Goal: Complete application form: Complete application form

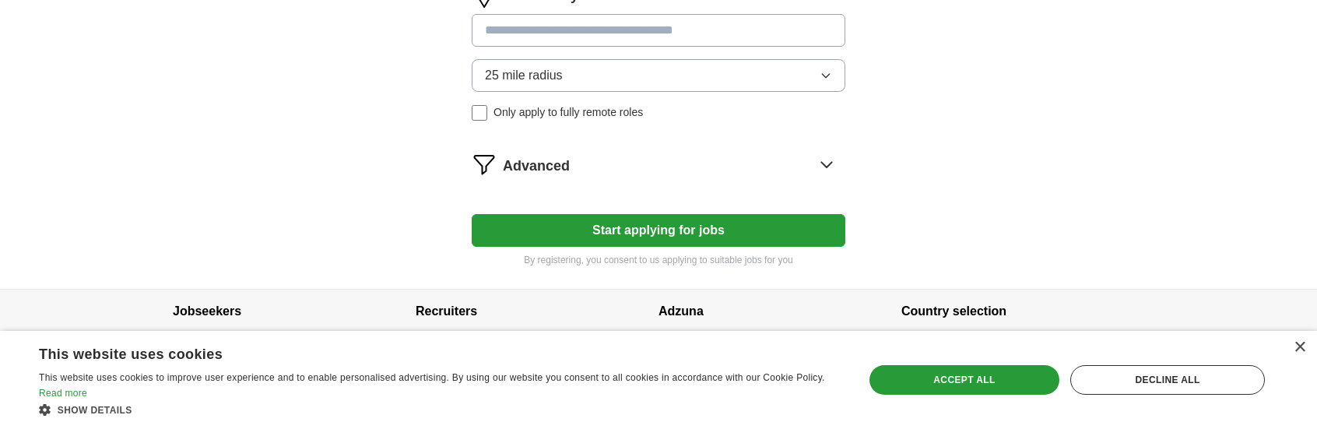
scroll to position [814, 0]
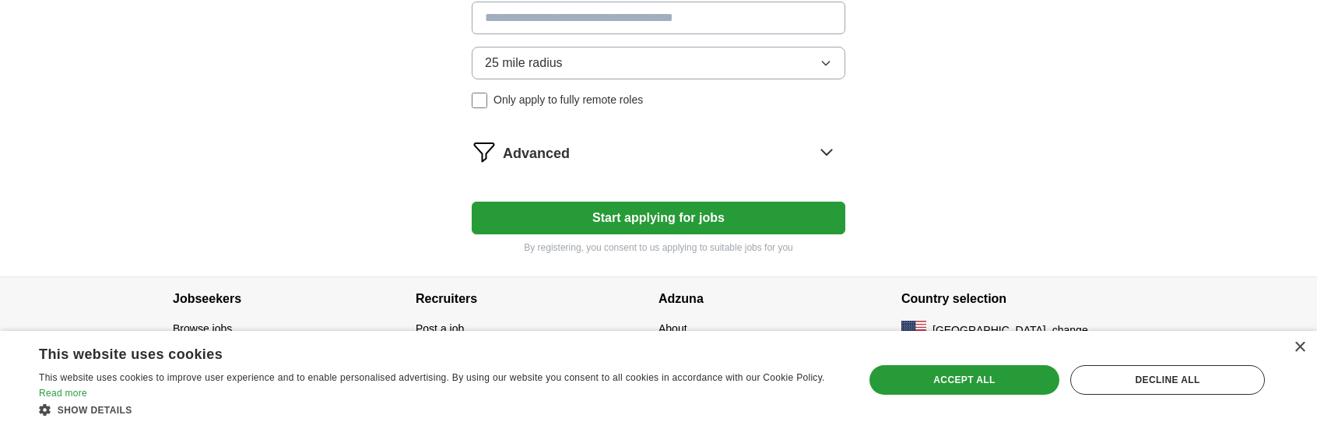
click at [825, 149] on icon at bounding box center [826, 151] width 10 height 5
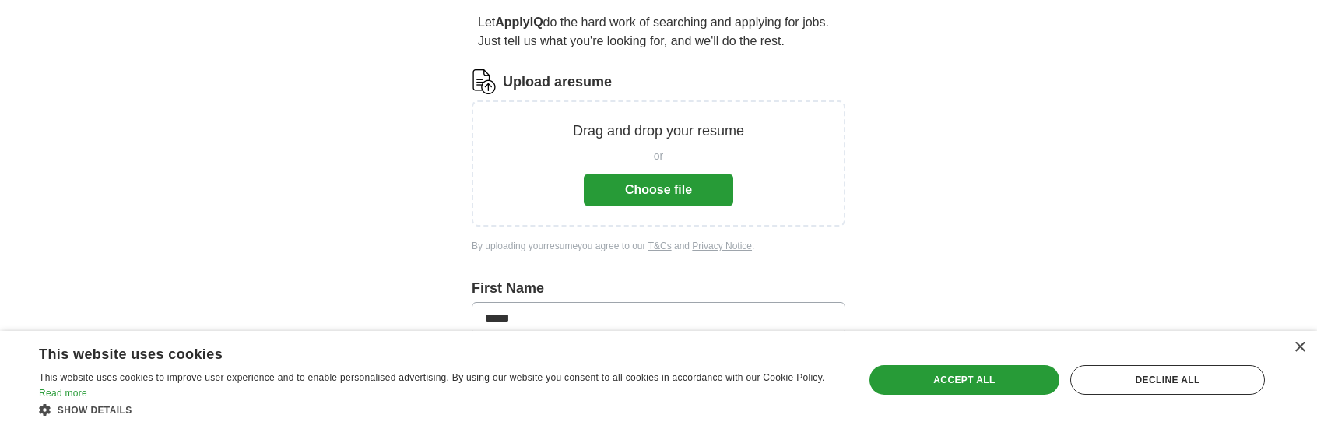
scroll to position [156, 0]
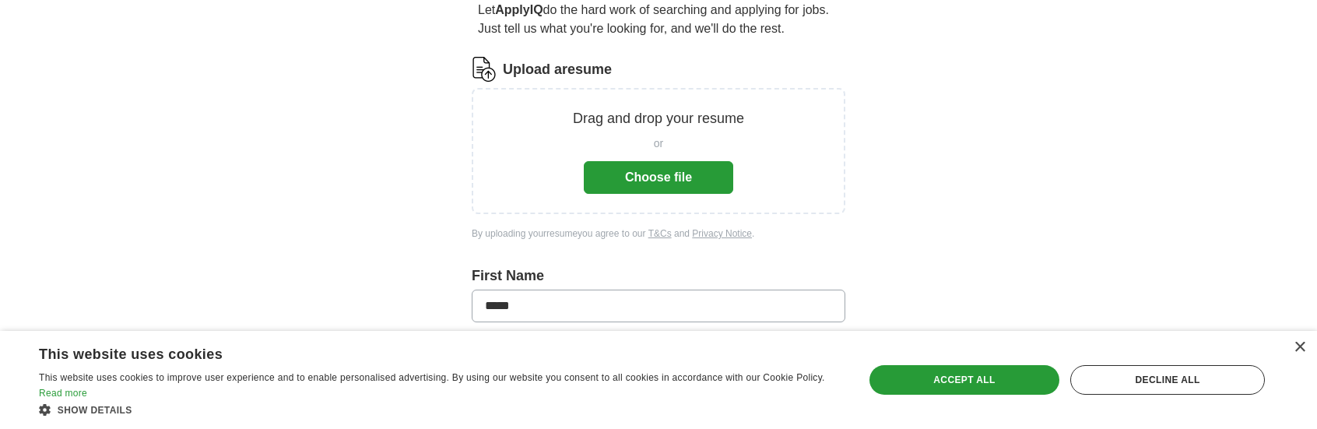
click at [641, 184] on button "Choose file" at bounding box center [658, 177] width 149 height 33
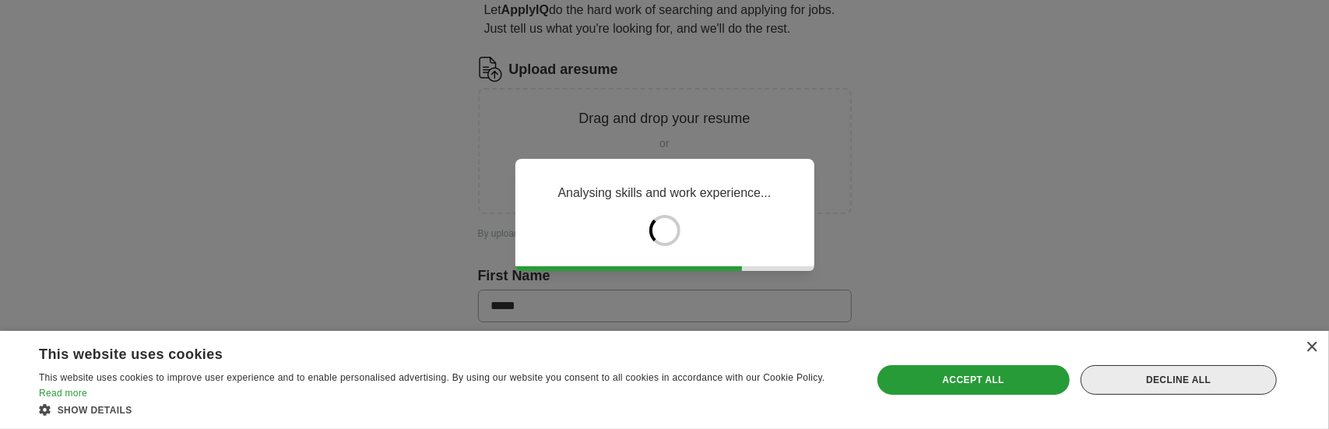
click at [1187, 384] on div "Decline all" at bounding box center [1179, 380] width 196 height 30
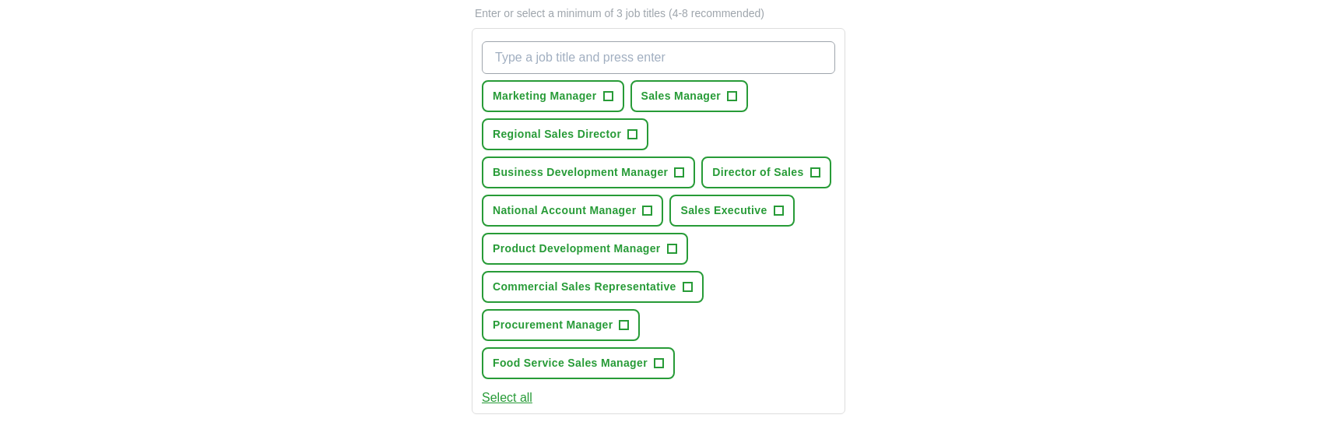
scroll to position [467, 0]
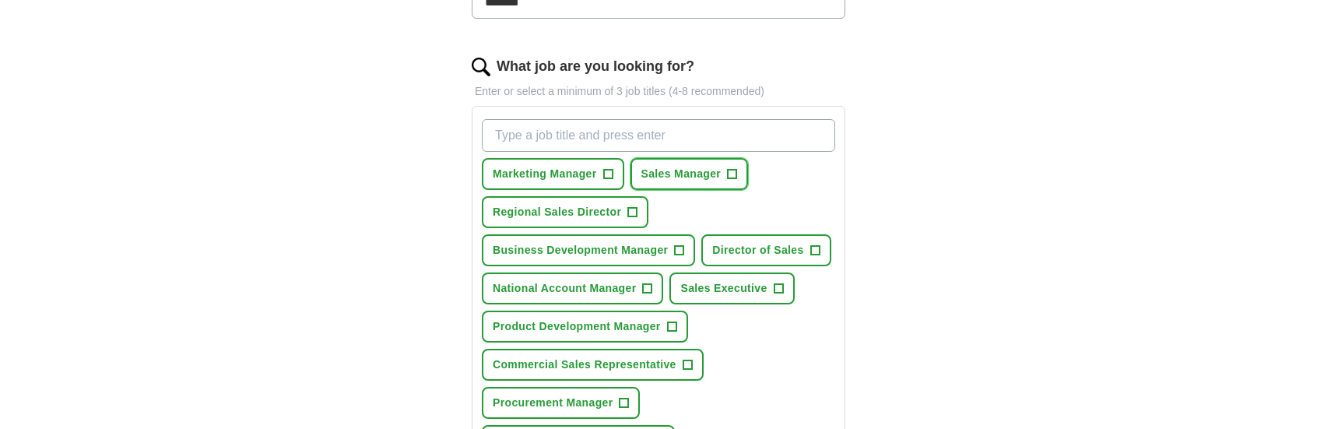
click at [731, 168] on span "+" at bounding box center [732, 174] width 9 height 12
click at [631, 206] on span "+" at bounding box center [632, 212] width 9 height 12
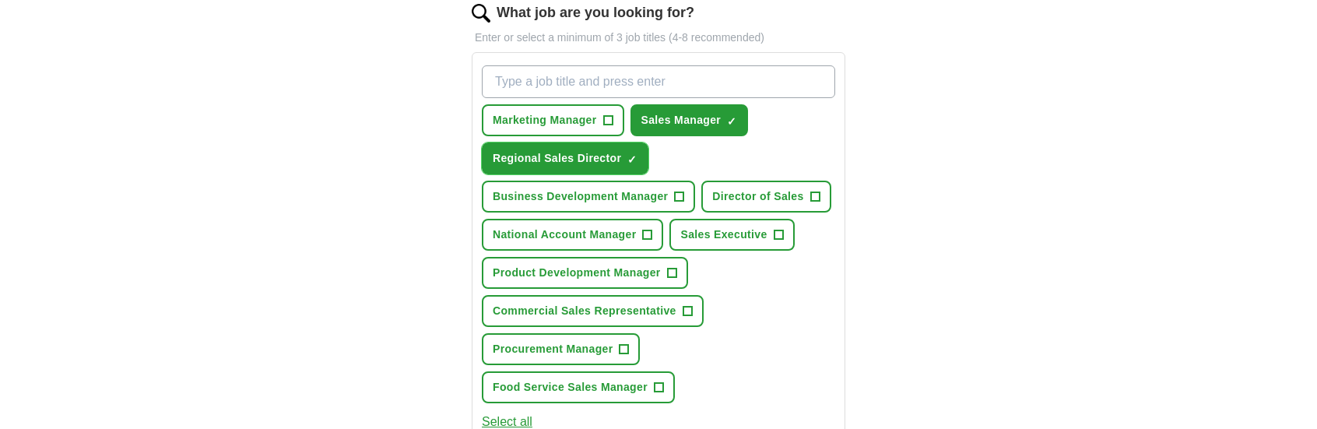
scroll to position [545, 0]
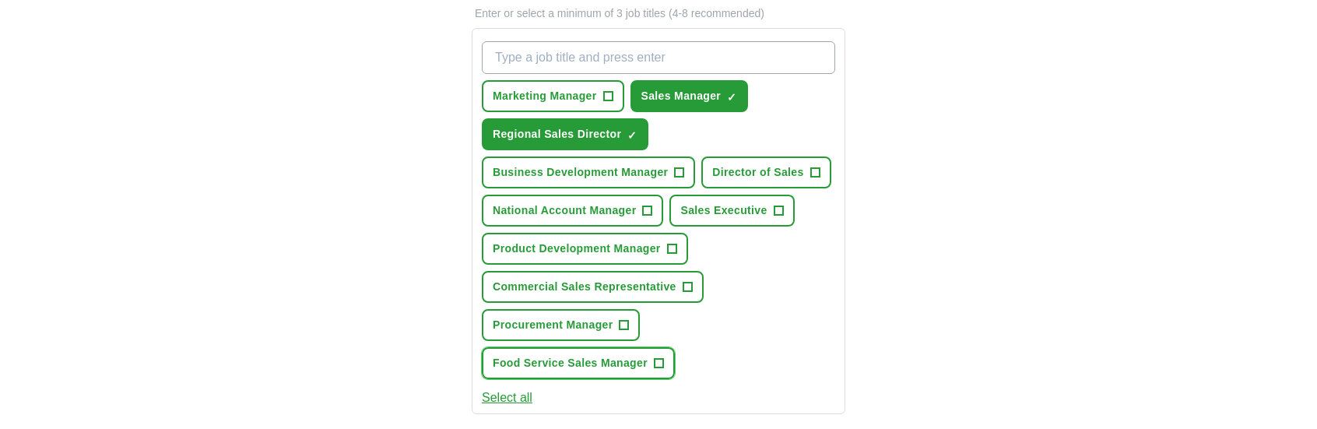
click at [659, 359] on span "+" at bounding box center [658, 363] width 9 height 12
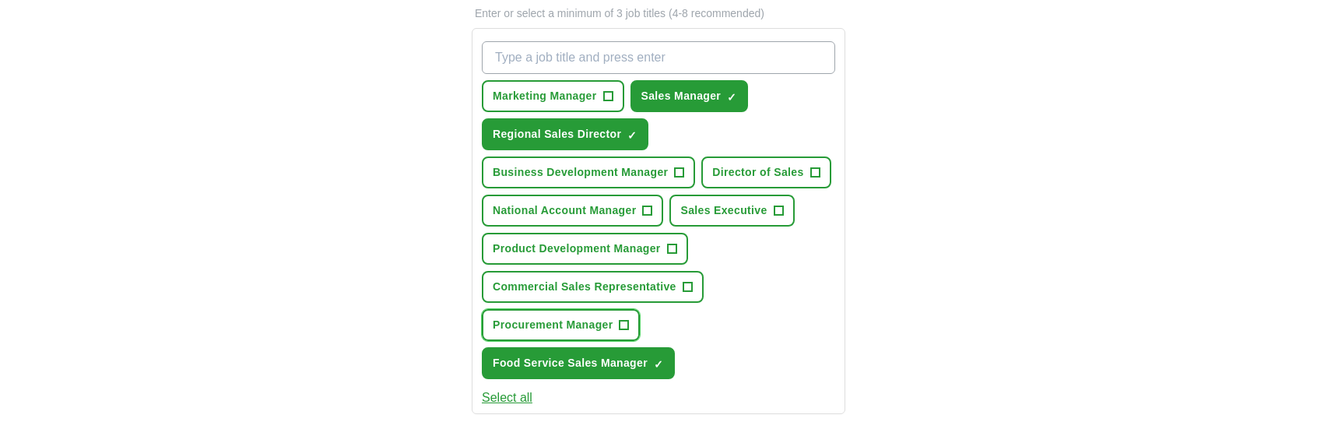
click at [626, 322] on span "+" at bounding box center [624, 325] width 9 height 12
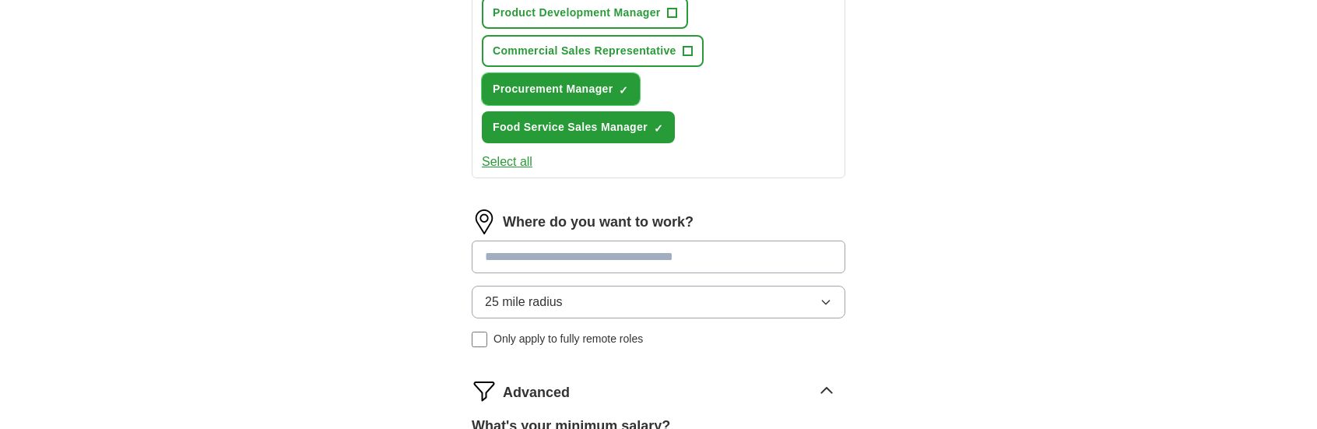
scroll to position [856, 0]
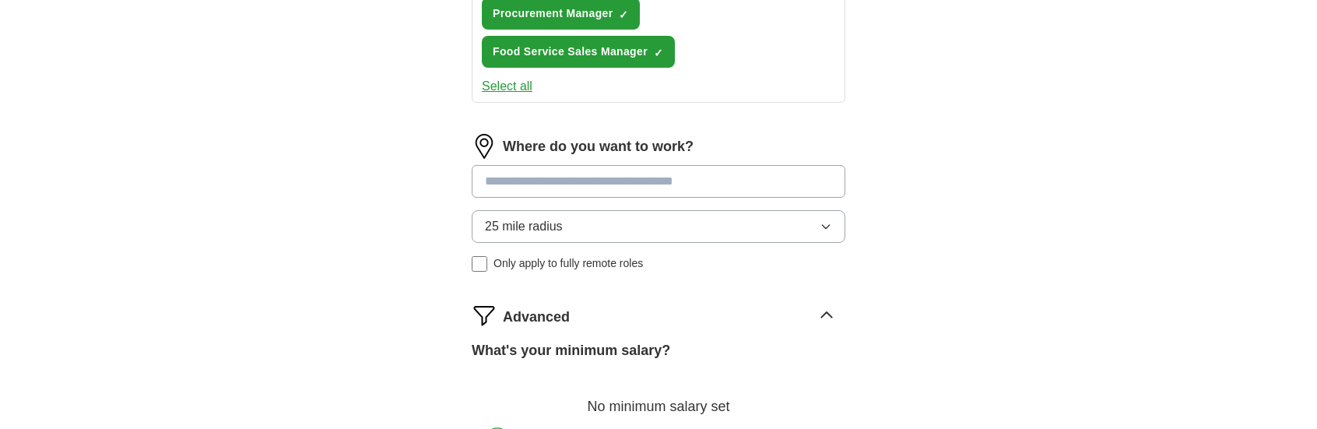
click at [631, 177] on input at bounding box center [659, 181] width 374 height 33
type input "*******"
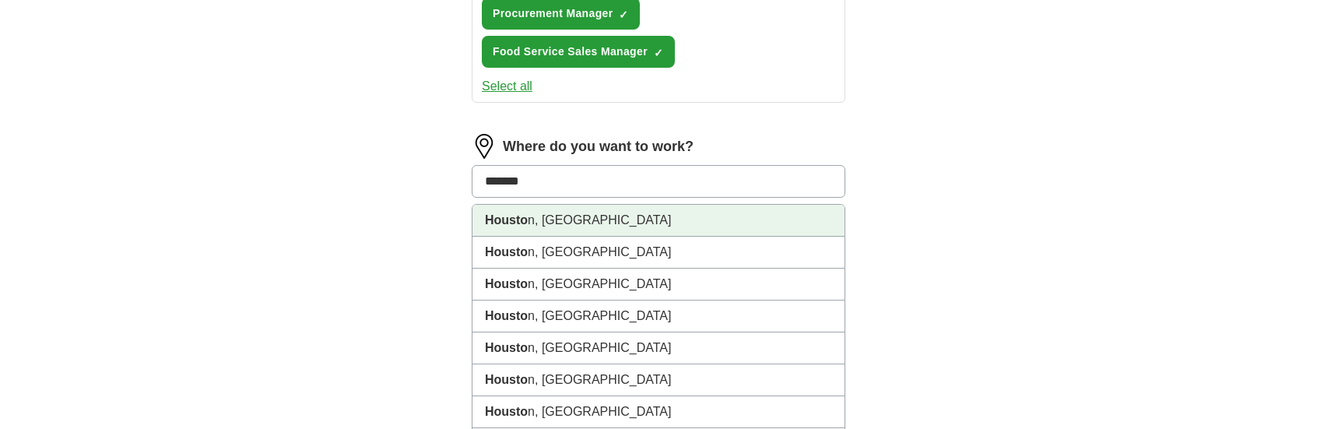
click at [497, 223] on strong "Housto" at bounding box center [506, 219] width 43 height 13
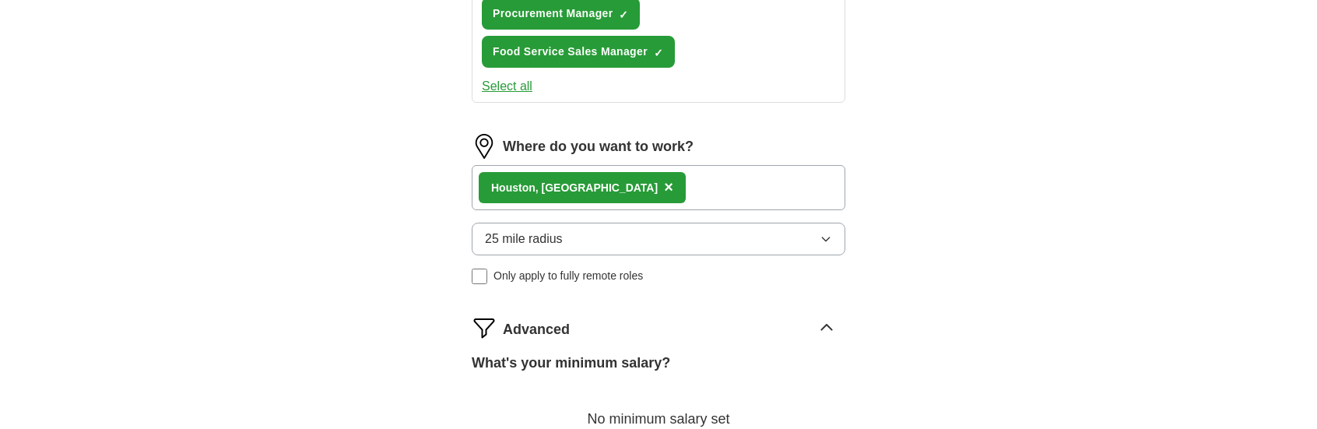
click at [824, 234] on icon "button" at bounding box center [826, 239] width 12 height 12
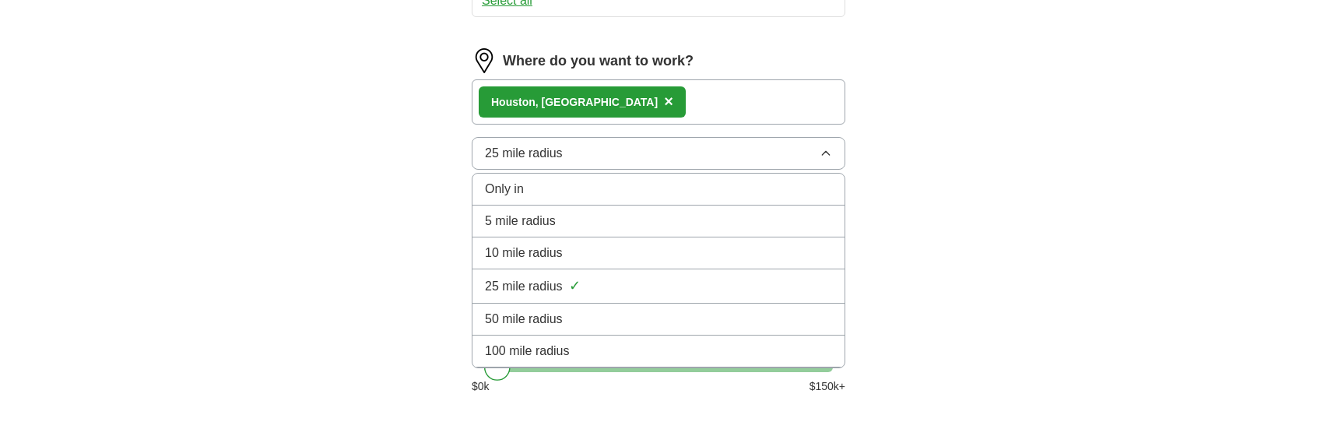
scroll to position [1012, 0]
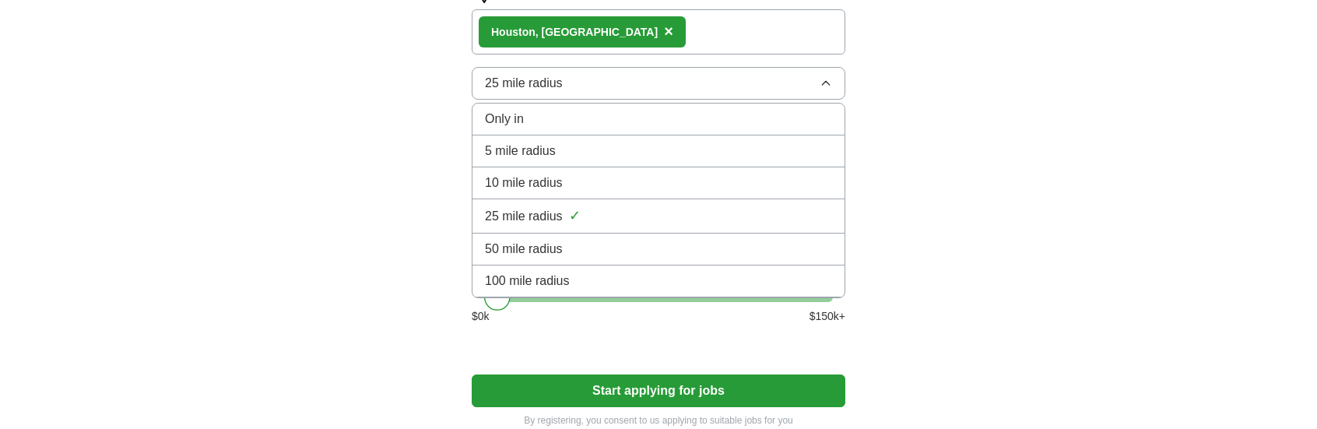
click at [551, 244] on span "50 mile radius" at bounding box center [524, 249] width 78 height 19
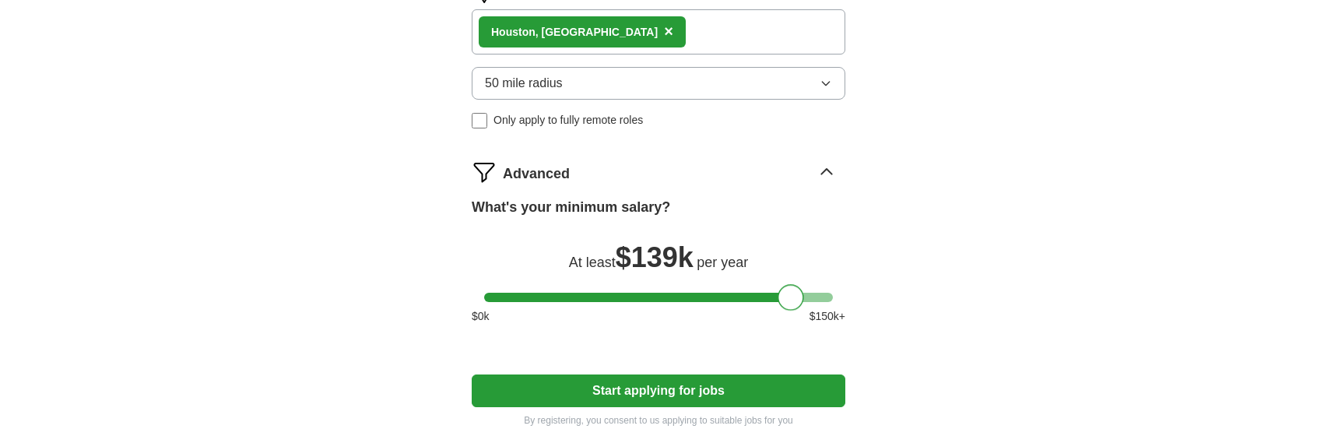
click at [790, 294] on div at bounding box center [658, 297] width 349 height 9
click at [765, 295] on div at bounding box center [658, 297] width 349 height 9
click at [747, 295] on div at bounding box center [658, 297] width 349 height 9
click at [761, 294] on div at bounding box center [748, 297] width 26 height 26
click at [766, 293] on div at bounding box center [658, 297] width 349 height 9
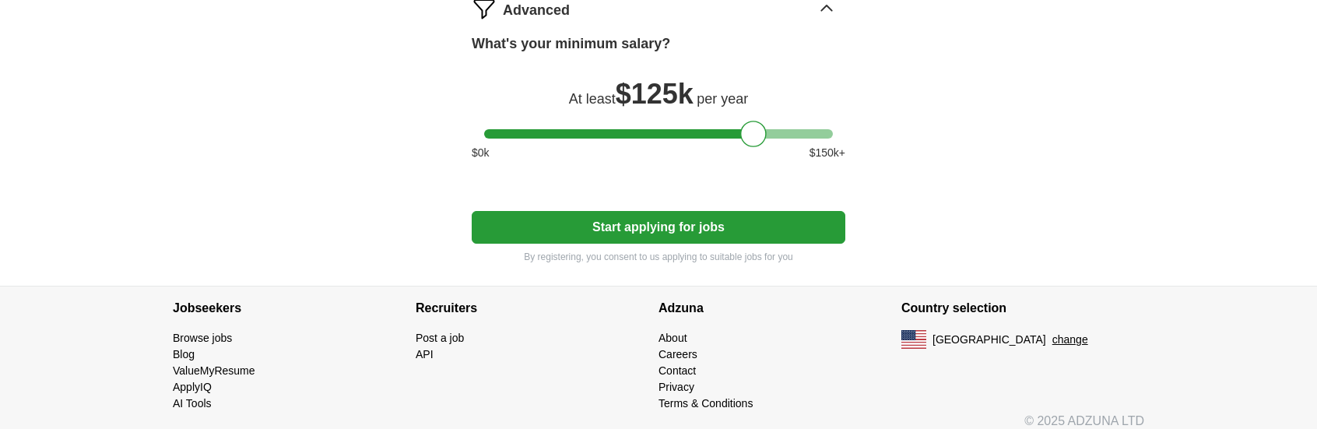
scroll to position [1185, 0]
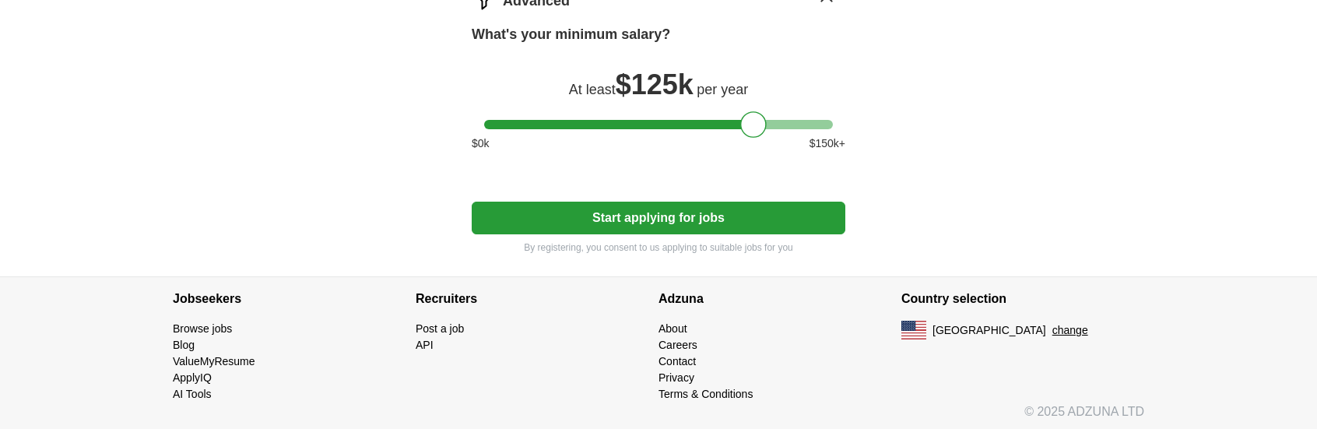
click at [643, 216] on button "Start applying for jobs" at bounding box center [659, 218] width 374 height 33
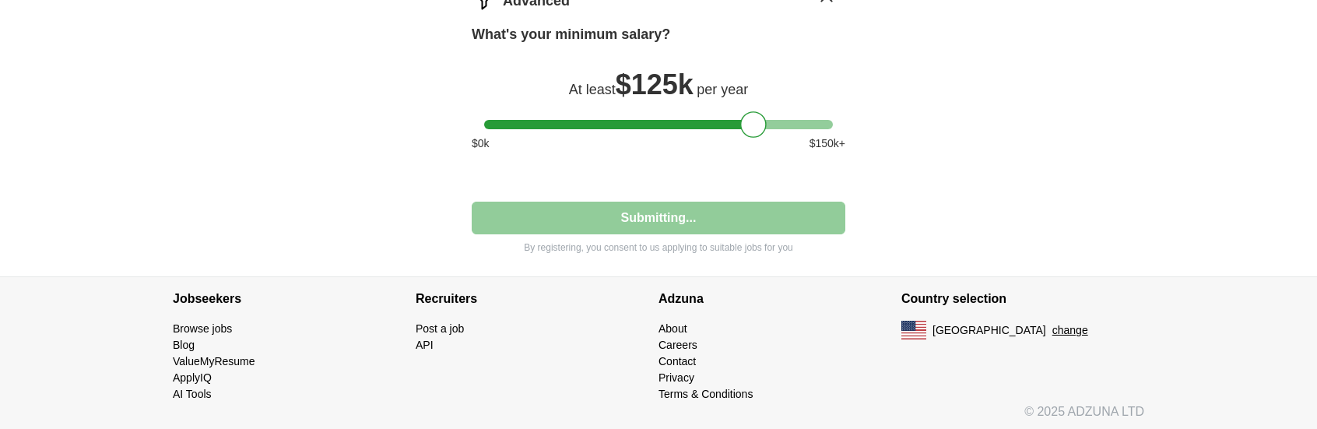
select select "**"
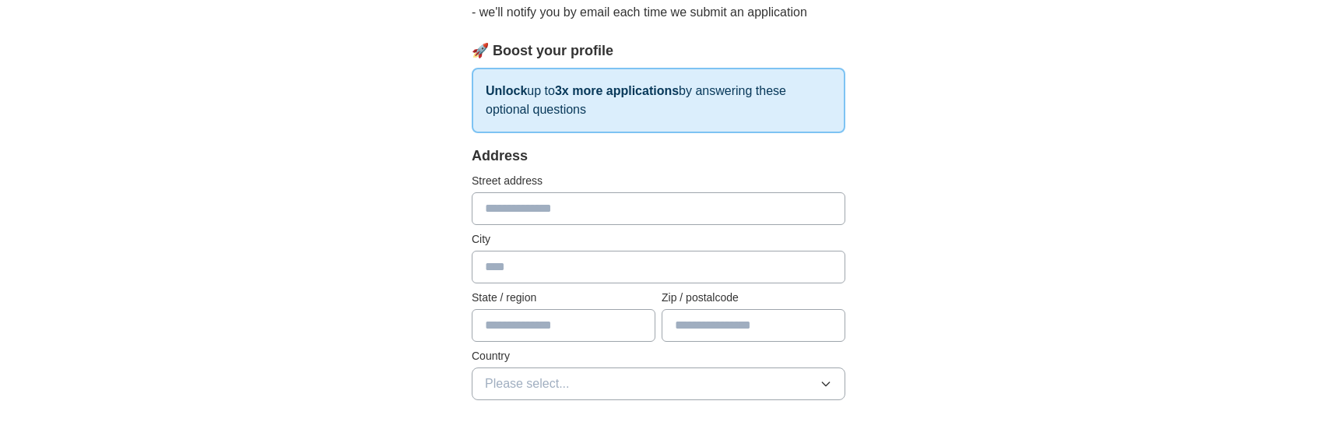
scroll to position [156, 0]
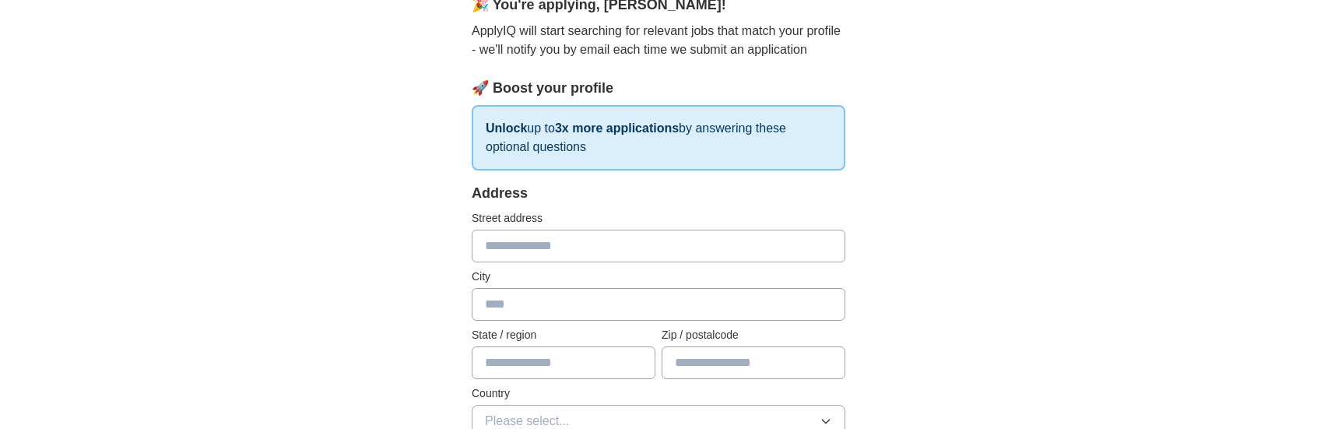
click at [579, 299] on input "text" at bounding box center [659, 304] width 374 height 33
type input "**********"
type input "*****"
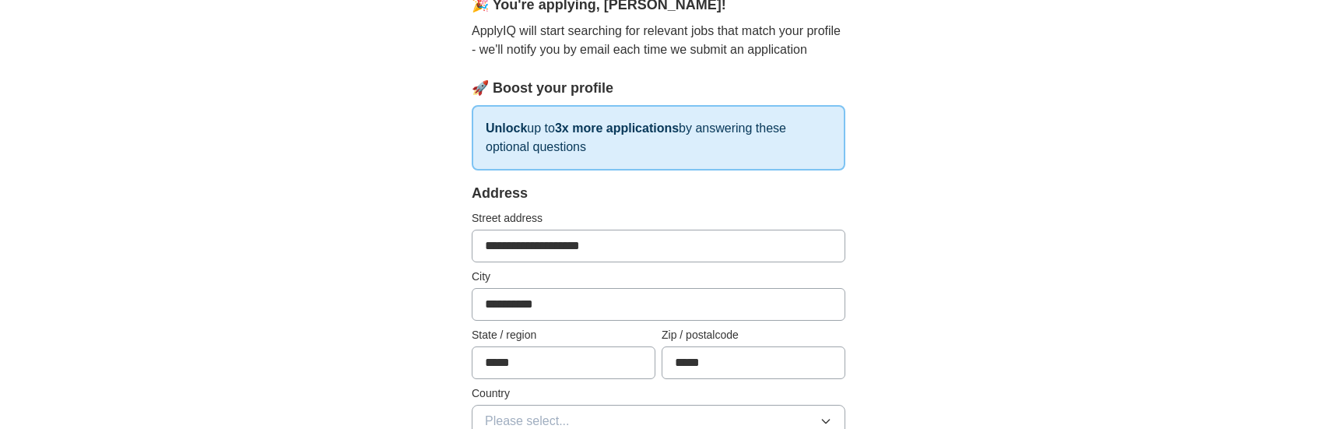
click at [635, 244] on input "**********" at bounding box center [659, 246] width 374 height 33
type input "*"
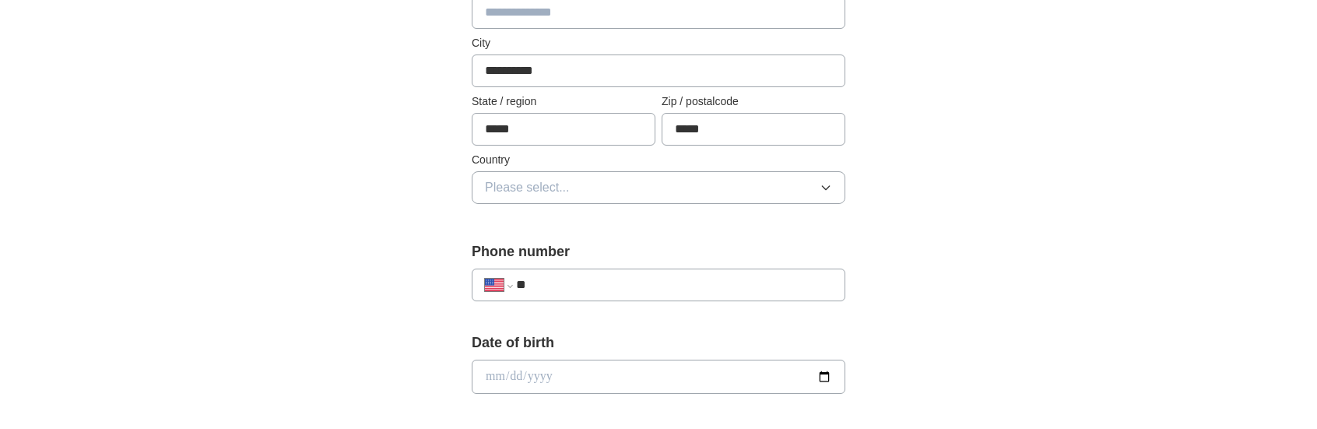
scroll to position [467, 0]
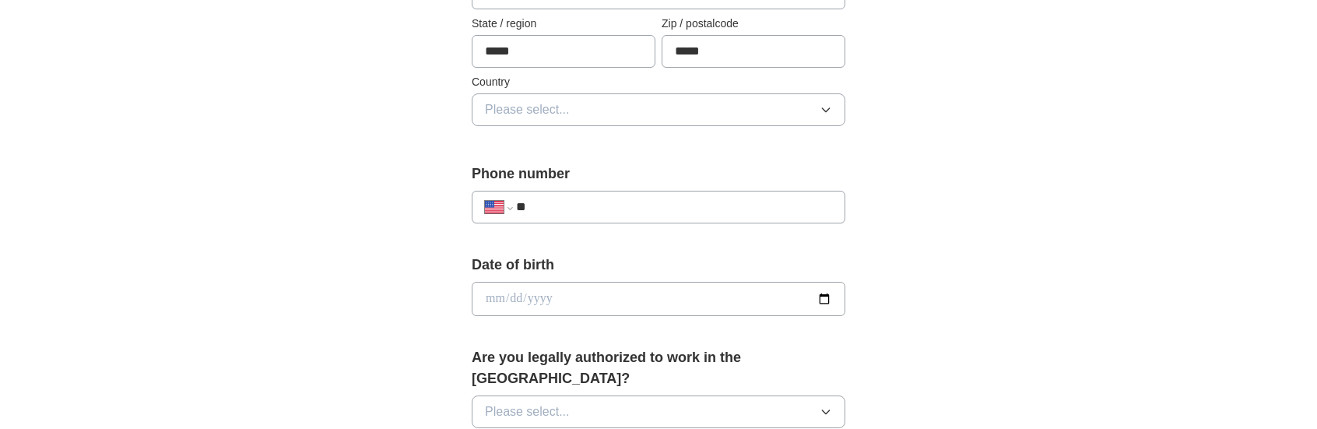
click at [668, 107] on button "Please select..." at bounding box center [659, 109] width 374 height 33
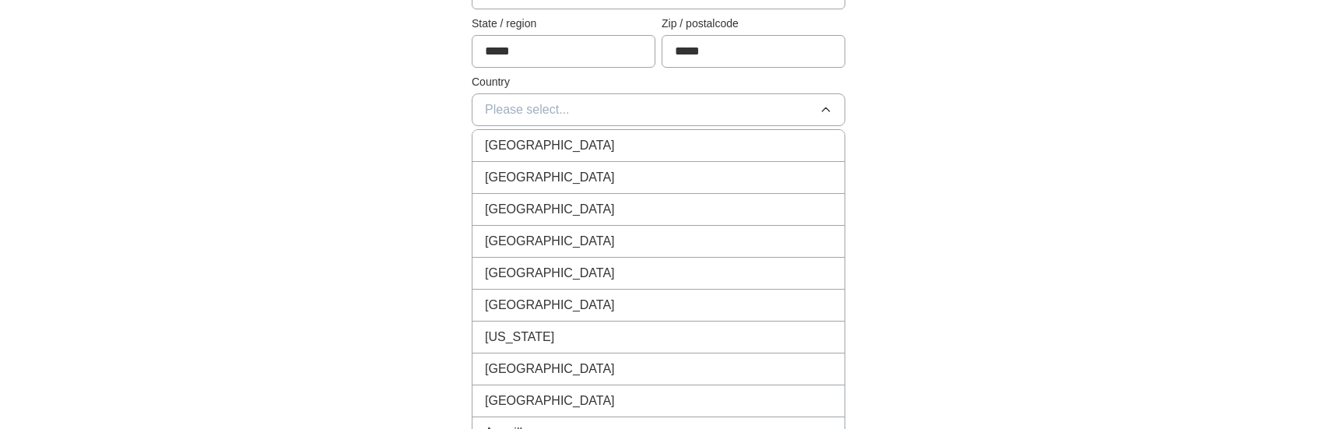
click at [652, 169] on div "[GEOGRAPHIC_DATA]" at bounding box center [658, 177] width 347 height 19
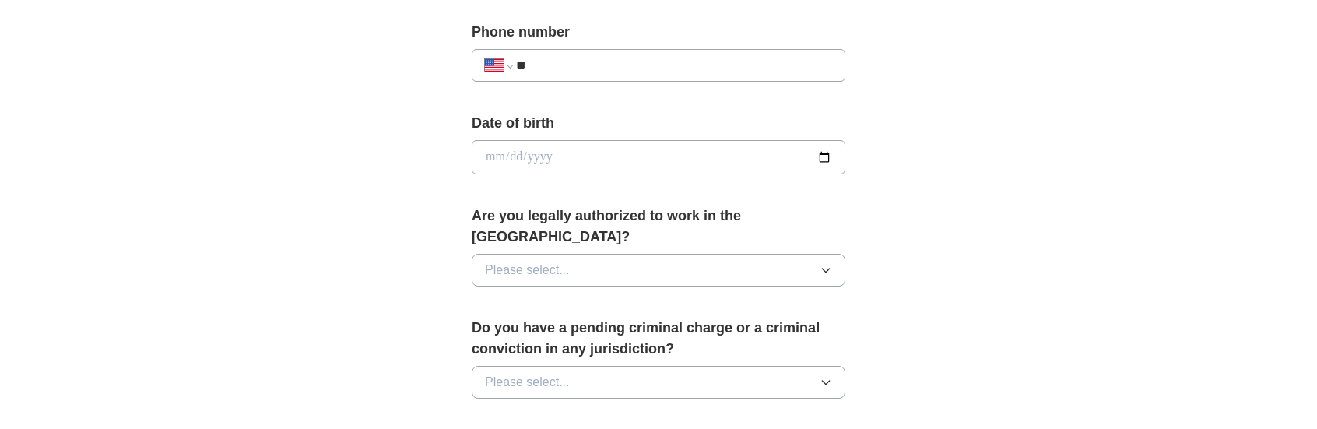
scroll to position [623, 0]
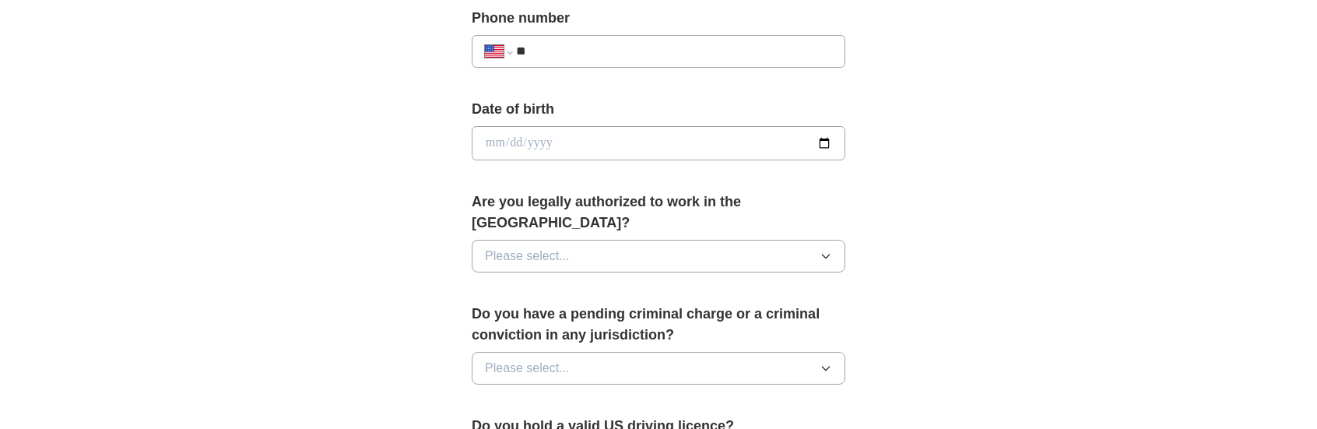
click at [660, 51] on input "**" at bounding box center [674, 51] width 316 height 19
type input "**"
click at [962, 111] on div "**********" at bounding box center [658, 134] width 997 height 1418
click at [624, 240] on button "Please select..." at bounding box center [659, 256] width 374 height 33
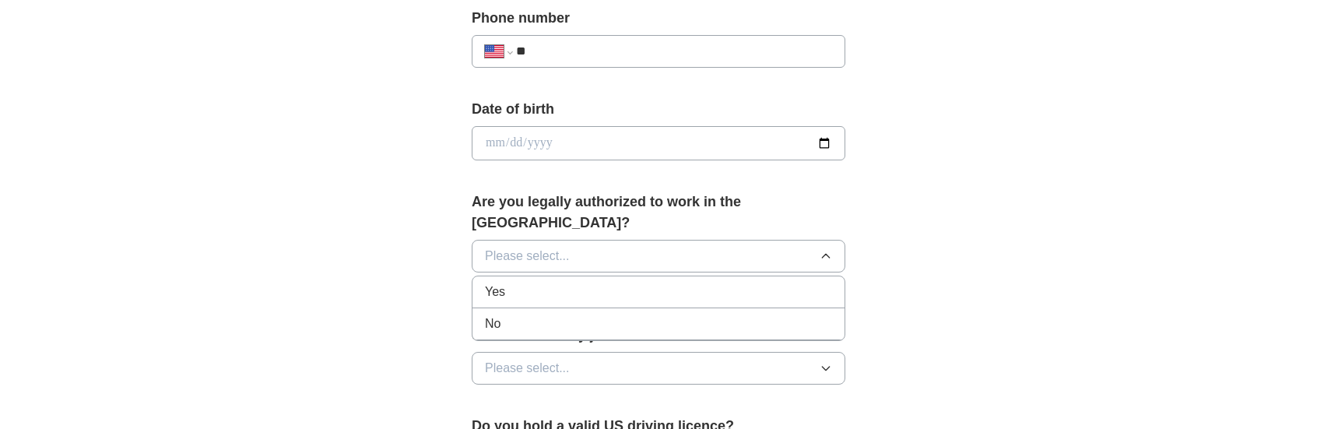
click at [596, 283] on div "Yes" at bounding box center [658, 292] width 347 height 19
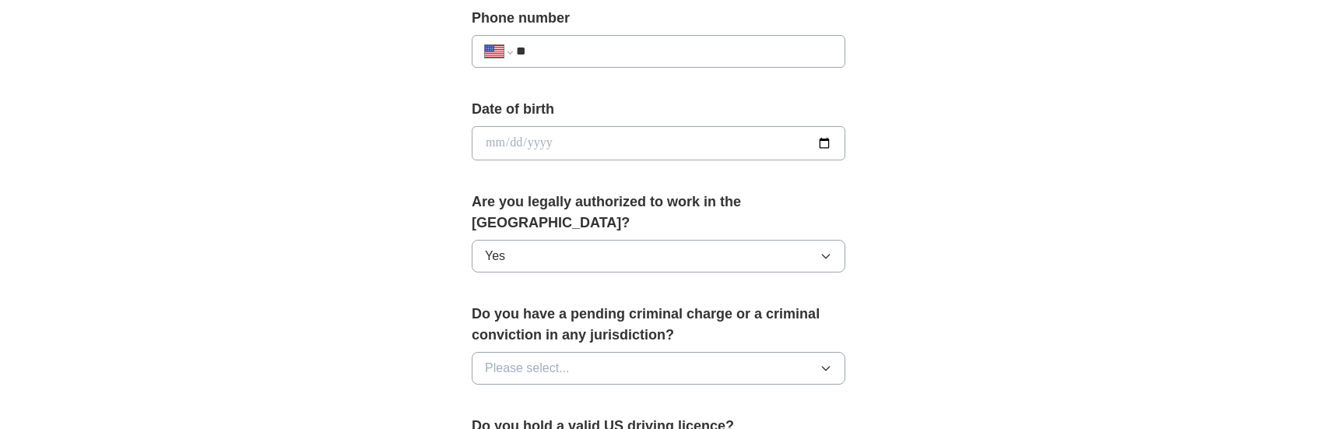
click at [595, 352] on button "Please select..." at bounding box center [659, 368] width 374 height 33
click at [571, 427] on div "No" at bounding box center [658, 436] width 347 height 19
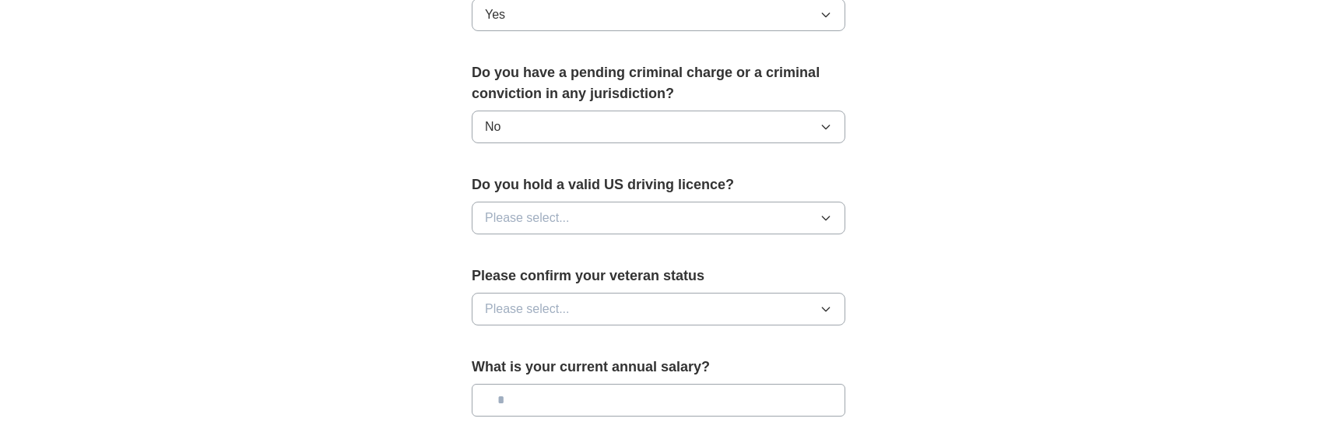
scroll to position [934, 0]
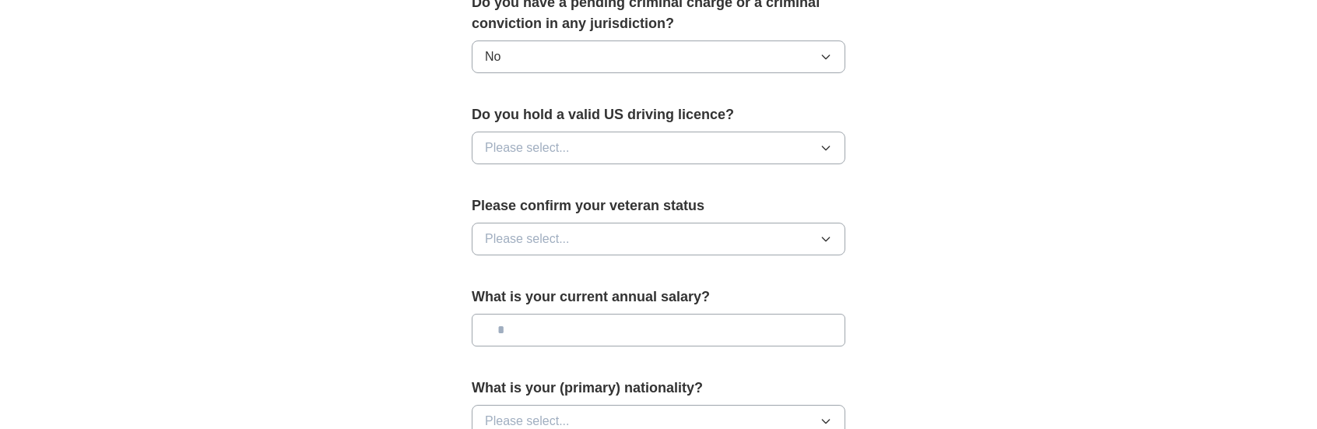
click at [631, 132] on button "Please select..." at bounding box center [659, 148] width 374 height 33
click at [611, 174] on div "Yes" at bounding box center [658, 183] width 347 height 19
click at [614, 223] on button "Please select..." at bounding box center [659, 239] width 374 height 33
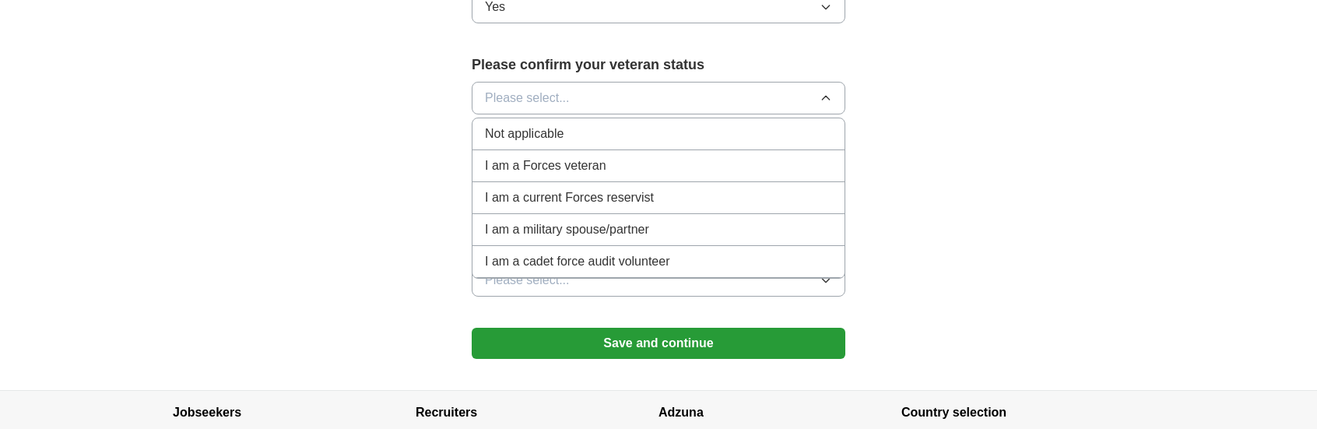
scroll to position [1090, 0]
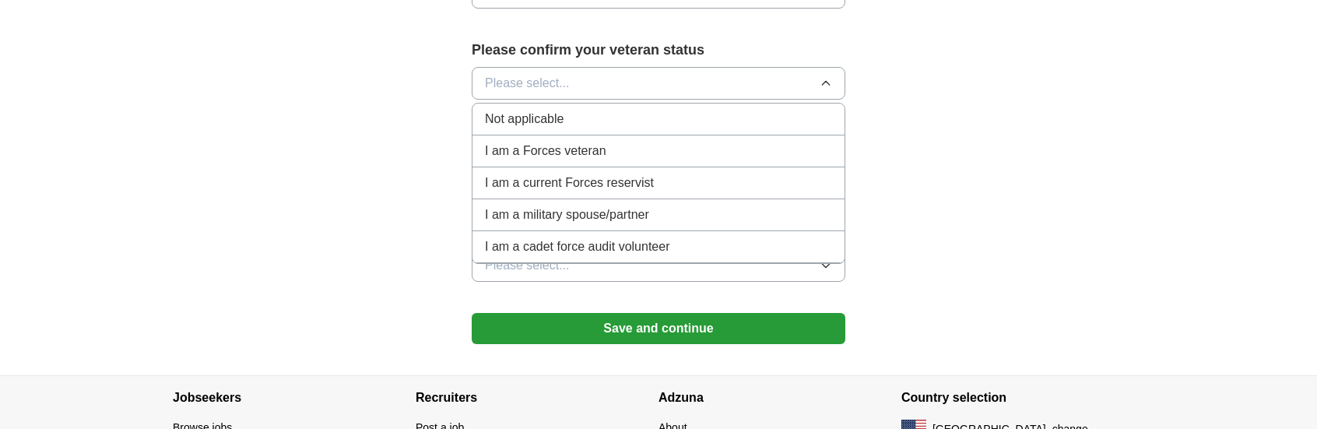
click at [541, 110] on span "Not applicable" at bounding box center [524, 119] width 79 height 19
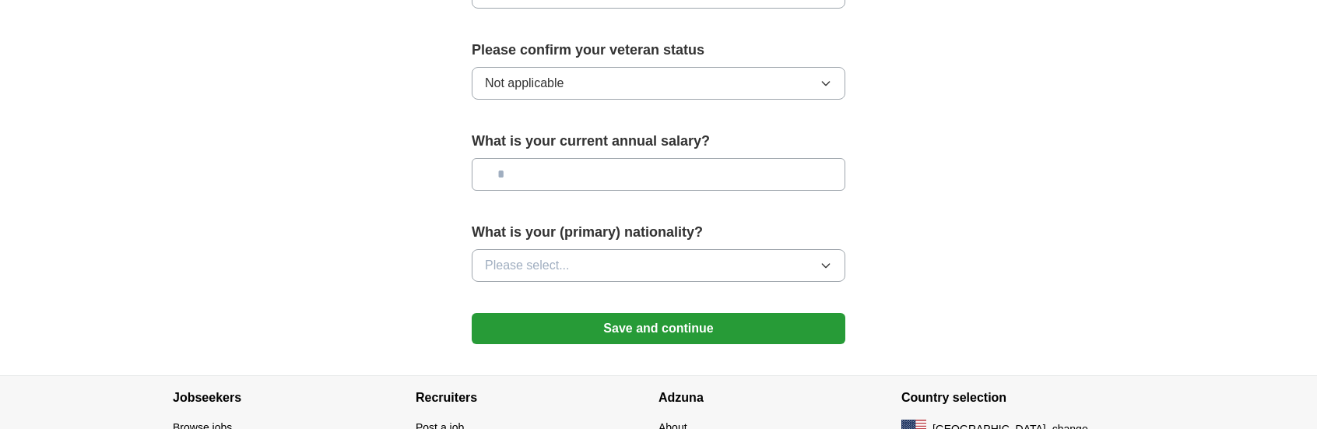
click at [730, 249] on button "Please select..." at bounding box center [659, 265] width 374 height 33
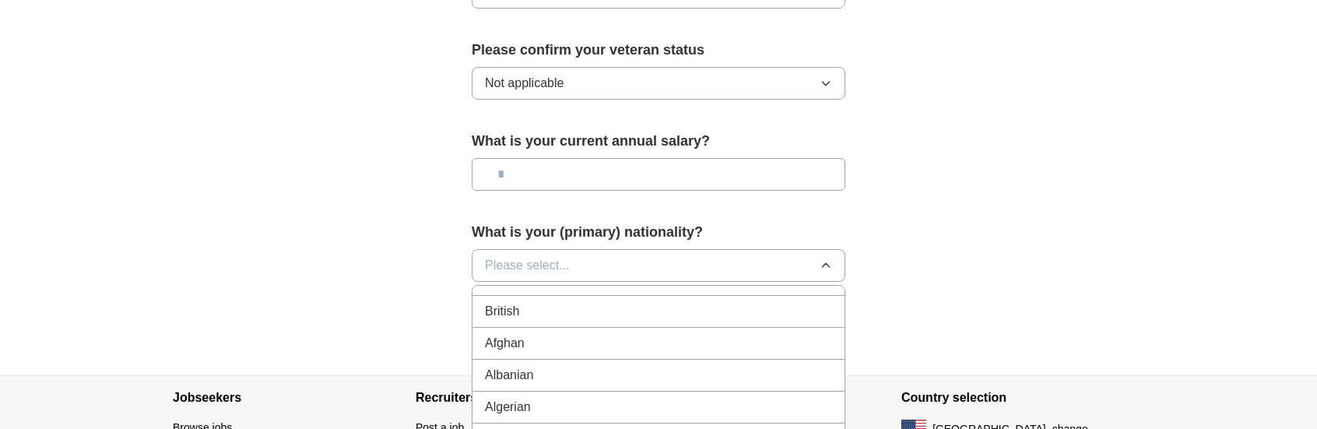
scroll to position [0, 0]
click at [722, 292] on div "American" at bounding box center [658, 301] width 347 height 19
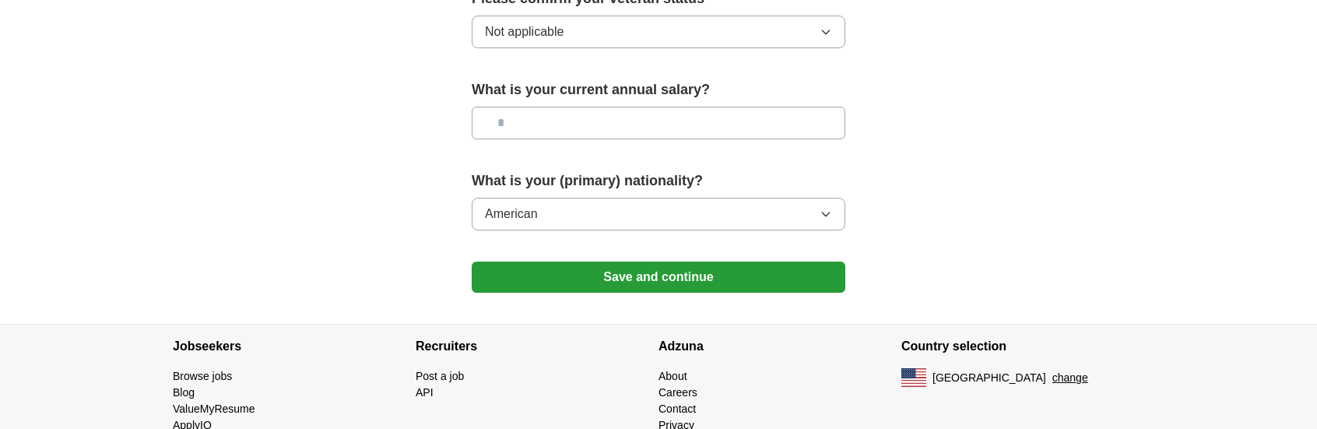
scroll to position [1165, 0]
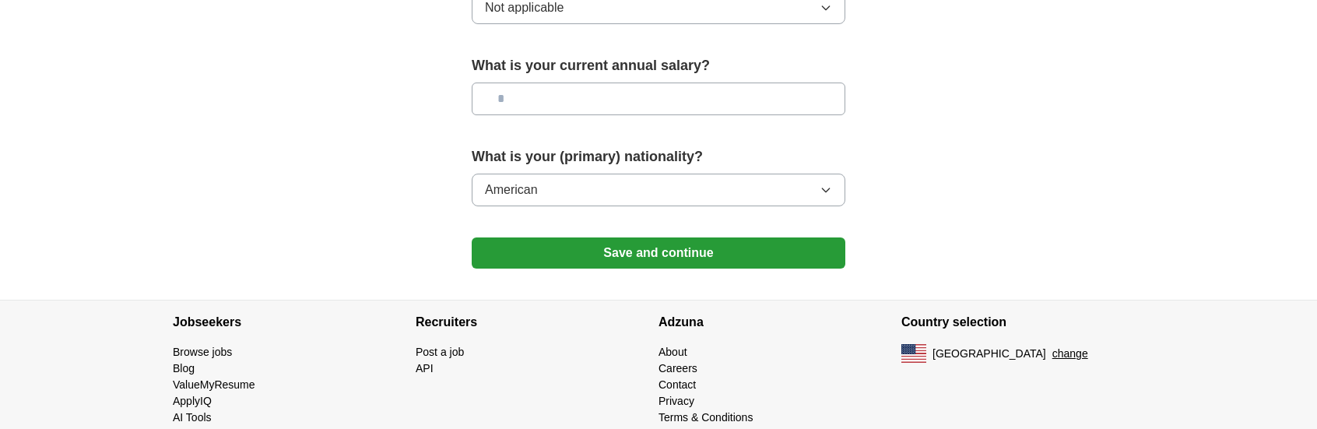
click at [626, 237] on button "Save and continue" at bounding box center [659, 252] width 374 height 31
